Goal: Transaction & Acquisition: Download file/media

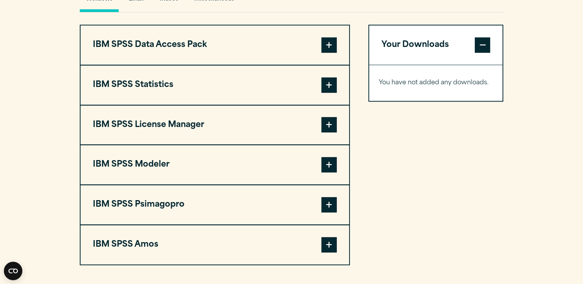
scroll to position [617, 0]
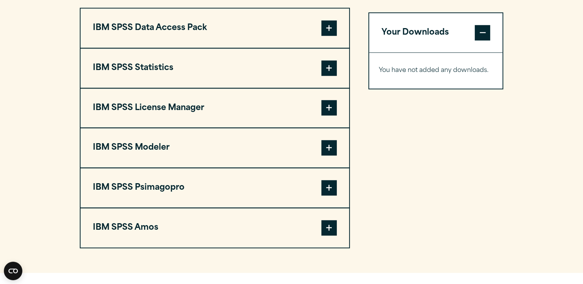
click at [328, 26] on span at bounding box center [328, 27] width 15 height 15
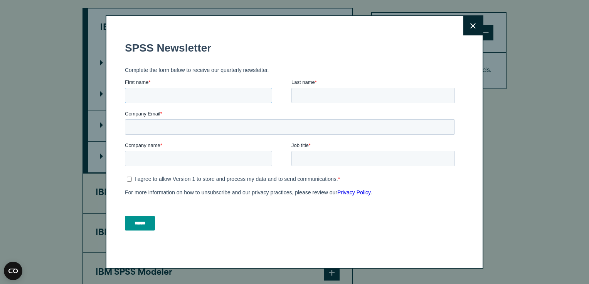
click at [147, 98] on input "First name *" at bounding box center [198, 95] width 147 height 15
type input "********"
type input "*******"
type input "**********"
click at [210, 158] on input "Company name *" at bounding box center [198, 158] width 147 height 15
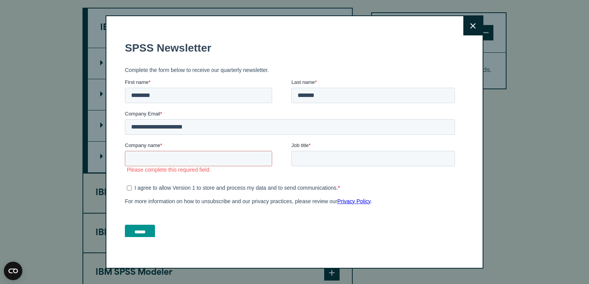
click at [131, 183] on ul "I agree to allow Version 1 to store and process my data and to send communicati…" at bounding box center [290, 186] width 330 height 9
click at [176, 154] on input "Company name *" at bounding box center [198, 158] width 147 height 15
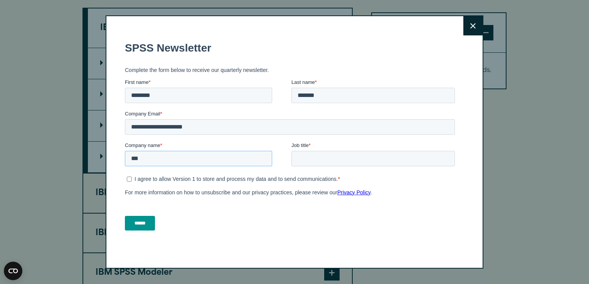
type input "***"
click at [471, 27] on icon at bounding box center [472, 26] width 5 height 6
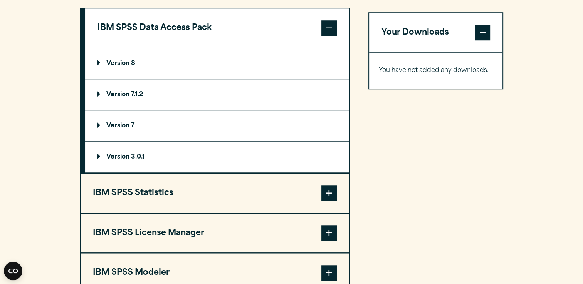
click at [133, 193] on button "IBM SPSS Statistics" at bounding box center [215, 193] width 269 height 39
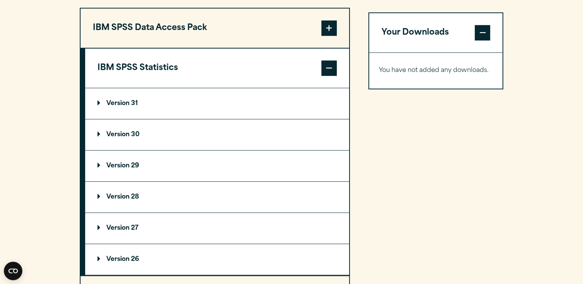
click at [114, 102] on p "Version 31" at bounding box center [118, 104] width 40 height 6
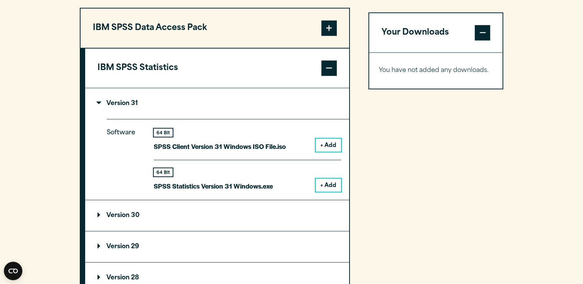
click at [325, 148] on button "+ Add" at bounding box center [328, 145] width 25 height 13
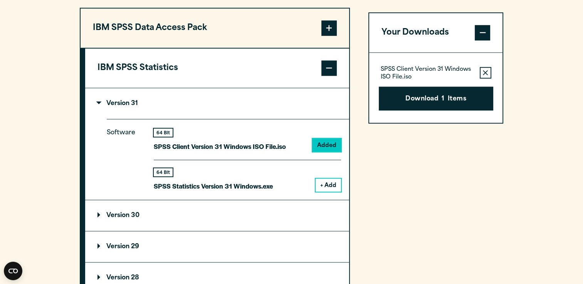
click at [328, 183] on button "+ Add" at bounding box center [328, 185] width 25 height 13
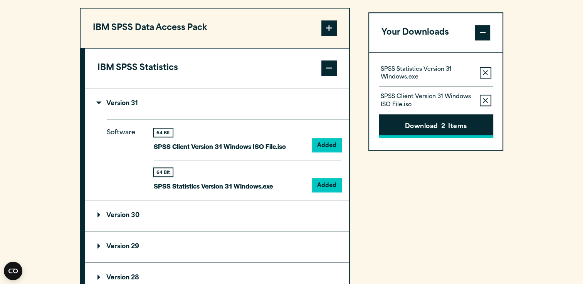
click at [418, 129] on button "Download 2 Items" at bounding box center [436, 126] width 114 height 24
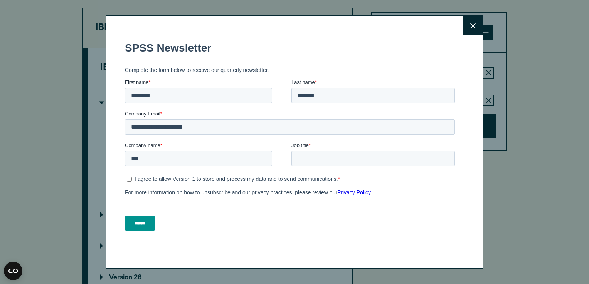
click at [471, 29] on button "Close" at bounding box center [472, 25] width 19 height 19
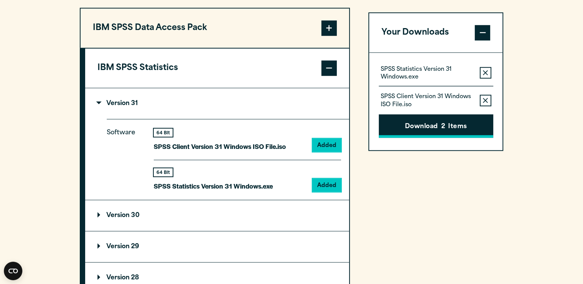
click at [432, 116] on button "Download 2 Items" at bounding box center [436, 126] width 114 height 24
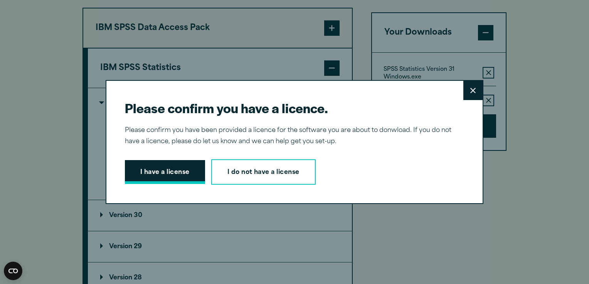
click at [175, 170] on button "I have a license" at bounding box center [165, 172] width 80 height 24
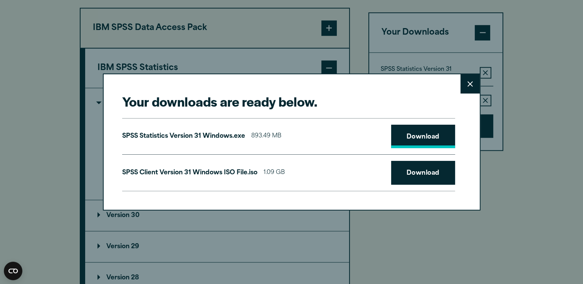
click at [407, 143] on link "Download" at bounding box center [423, 137] width 64 height 24
click at [418, 170] on link "Download" at bounding box center [423, 173] width 64 height 24
click at [469, 84] on icon at bounding box center [469, 83] width 5 height 5
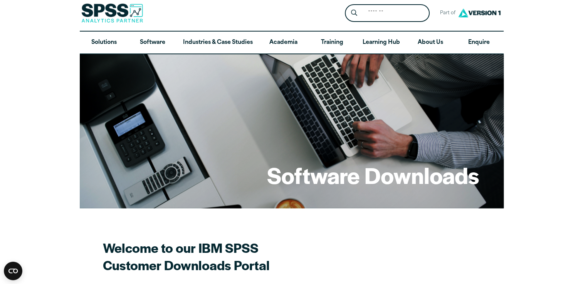
scroll to position [0, 0]
